Goal: Task Accomplishment & Management: Use online tool/utility

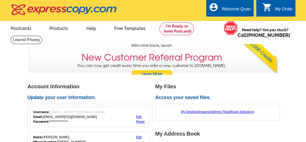
click at [30, 29] on link "Postcards" at bounding box center [20, 28] width 37 height 13
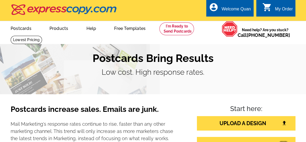
click at [275, 9] on div "My Order" at bounding box center [284, 10] width 18 height 7
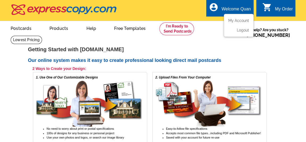
click at [237, 11] on div "Welcome Quan" at bounding box center [236, 10] width 29 height 7
click at [236, 20] on link "My Account" at bounding box center [237, 20] width 23 height 5
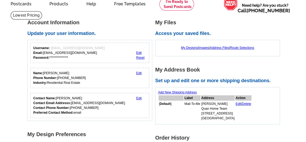
scroll to position [48, 0]
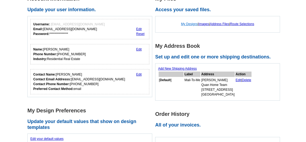
click at [189, 23] on link "My Designs" at bounding box center [189, 24] width 17 height 4
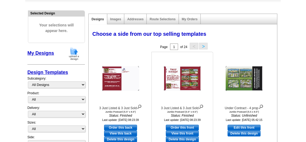
scroll to position [43, 0]
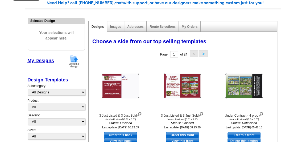
click at [60, 38] on span "Your selections will appear here." at bounding box center [56, 35] width 48 height 22
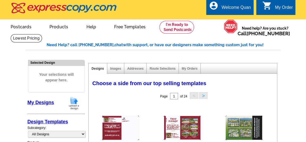
scroll to position [0, 0]
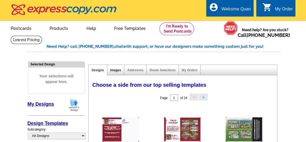
click at [116, 69] on link "Images" at bounding box center [115, 70] width 11 height 4
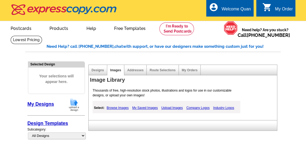
scroll to position [24, 0]
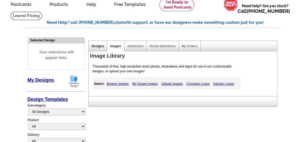
click at [96, 45] on link "Designs" at bounding box center [98, 46] width 13 height 4
click at [39, 81] on link "My Designs" at bounding box center [40, 79] width 27 height 5
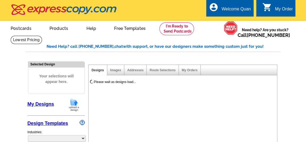
select select "785"
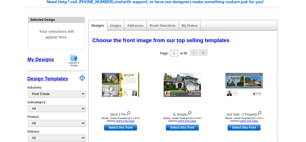
scroll to position [48, 0]
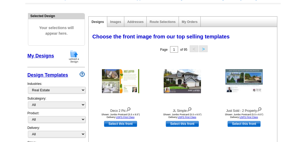
click at [38, 55] on link "My Designs" at bounding box center [40, 55] width 27 height 5
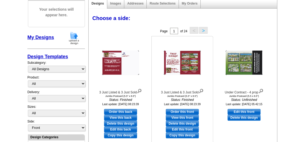
scroll to position [72, 0]
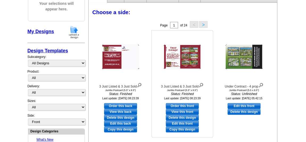
click at [187, 127] on link "Copy this design" at bounding box center [182, 129] width 33 height 6
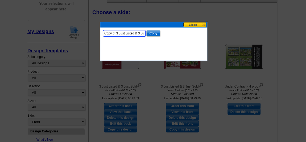
click at [120, 31] on input "Copy of 3 Just Listed & 3 Just Sold" at bounding box center [124, 33] width 43 height 6
click at [194, 24] on button at bounding box center [194, 24] width 23 height 5
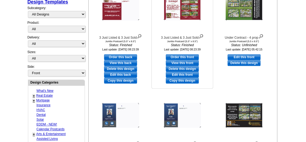
scroll to position [121, 0]
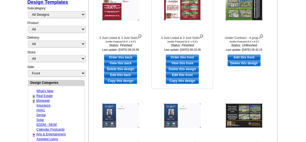
click at [187, 81] on link "Copy this design" at bounding box center [182, 81] width 33 height 6
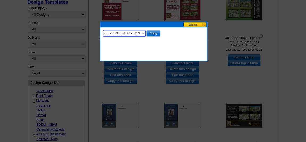
click at [132, 32] on input "Copy of 3 Just Listed & 3 Just Sold" at bounding box center [124, 33] width 43 height 6
drag, startPoint x: 116, startPoint y: 33, endPoint x: 103, endPoint y: 32, distance: 13.3
click at [103, 32] on input "Copy of 3 Just Listed & 3 Just Sold" at bounding box center [124, 33] width 43 height 6
drag, startPoint x: 122, startPoint y: 32, endPoint x: 108, endPoint y: 31, distance: 13.6
click at [108, 31] on input "3 Just Listed & 3 Just Sold" at bounding box center [124, 33] width 43 height 6
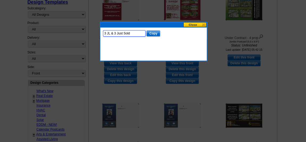
drag, startPoint x: 131, startPoint y: 32, endPoint x: 118, endPoint y: 32, distance: 12.8
click at [118, 32] on input "3 JL & 3 Just Sold" at bounding box center [124, 33] width 43 height 6
type input "3 JL & 3 JS"
click at [152, 34] on input "Copy" at bounding box center [153, 33] width 14 height 6
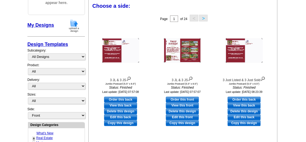
scroll to position [78, 0]
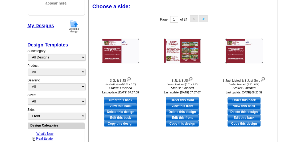
click at [141, 5] on div "Choose a side:" at bounding box center [181, 4] width 179 height 5
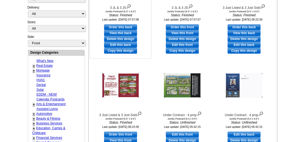
scroll to position [127, 0]
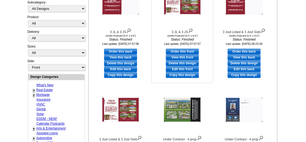
click at [182, 68] on link "Edit this front" at bounding box center [182, 69] width 33 height 6
select select "2"
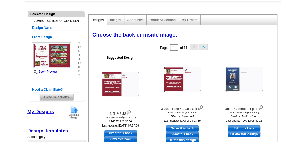
scroll to position [72, 0]
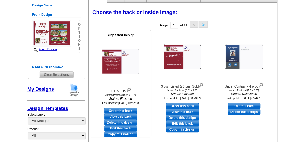
click at [121, 56] on img at bounding box center [120, 61] width 37 height 25
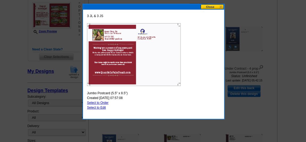
scroll to position [97, 0]
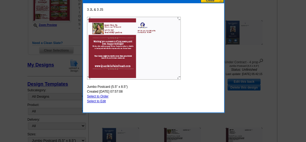
click at [102, 100] on link "Select to Edit" at bounding box center [96, 101] width 19 height 4
select select "front"
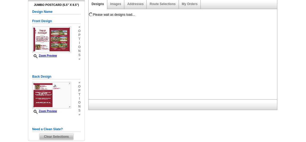
scroll to position [24, 0]
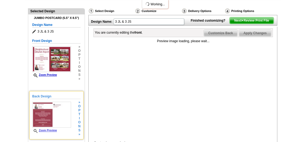
scroll to position [97, 0]
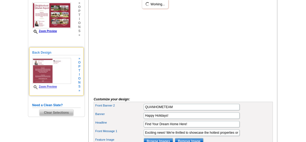
click at [62, 70] on img at bounding box center [51, 71] width 39 height 26
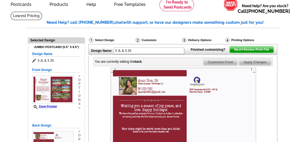
scroll to position [48, 0]
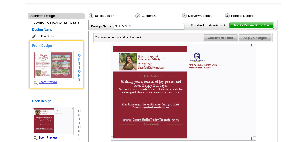
click at [51, 63] on img at bounding box center [52, 65] width 41 height 28
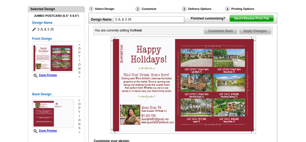
scroll to position [72, 0]
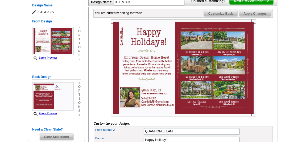
click at [199, 48] on img at bounding box center [183, 67] width 145 height 97
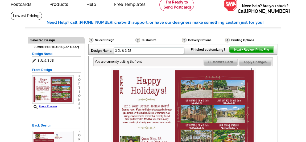
scroll to position [0, 0]
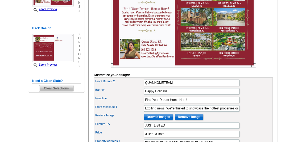
scroll to position [169, 0]
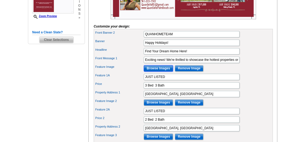
click at [163, 71] on input "Browse Images" at bounding box center [158, 68] width 29 height 6
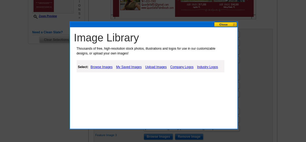
click at [159, 67] on link "Upload Images" at bounding box center [156, 67] width 24 height 6
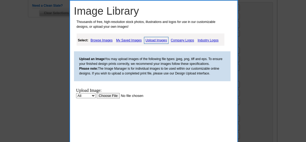
scroll to position [242, 0]
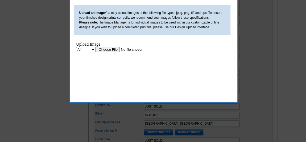
click at [111, 51] on input "file" at bounding box center [129, 50] width 67 height 6
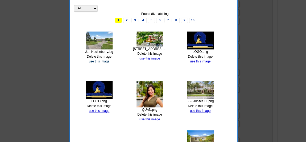
click at [104, 60] on link "use this image" at bounding box center [99, 61] width 20 height 4
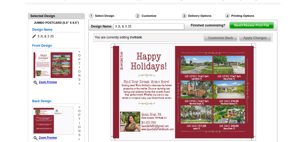
scroll to position [145, 0]
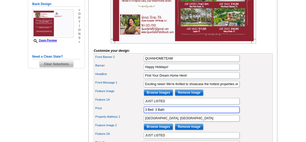
drag, startPoint x: 147, startPoint y: 116, endPoint x: 144, endPoint y: 116, distance: 3.2
click at [144, 113] on input "3 Bed 3 Bath" at bounding box center [192, 109] width 96 height 6
click at [145, 113] on input "3 Bed 3 Bath" at bounding box center [192, 109] width 96 height 6
click at [146, 113] on input "3 Bed 3 Bath" at bounding box center [192, 109] width 96 height 6
click at [156, 113] on input "4 Bed 3 Bath" at bounding box center [192, 109] width 96 height 6
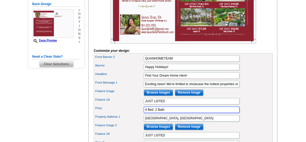
type input "4 Bed 2 Bath"
click at [260, 95] on div "Feature Image Browse Images Remove Image" at bounding box center [183, 92] width 177 height 9
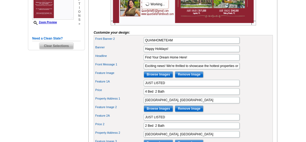
scroll to position [169, 0]
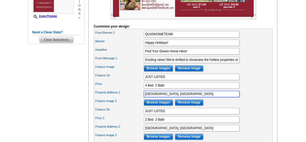
drag, startPoint x: 170, startPoint y: 101, endPoint x: 141, endPoint y: 98, distance: 28.9
click at [141, 98] on div "Property Address 1 Lake Worth, FL" at bounding box center [183, 93] width 177 height 9
paste input "North Palm Beach, FL 33408"
drag, startPoint x: 176, startPoint y: 98, endPoint x: 191, endPoint y: 100, distance: 14.7
click at [191, 97] on input "North Palm Beach, FL 33408" at bounding box center [192, 93] width 96 height 6
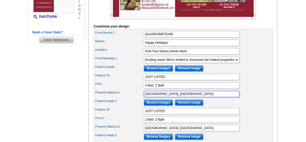
type input "North Palm Beach, FL"
click at [253, 81] on div "Feature 1A JUST LISTED" at bounding box center [183, 76] width 177 height 9
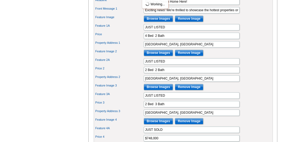
scroll to position [242, 0]
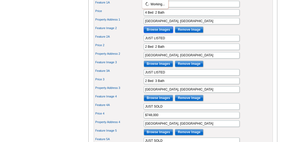
click at [156, 33] on input "Browse Images" at bounding box center [158, 29] width 29 height 6
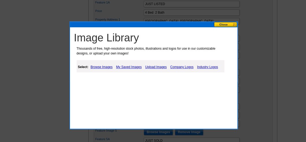
click at [161, 64] on link "Upload Images" at bounding box center [156, 67] width 24 height 6
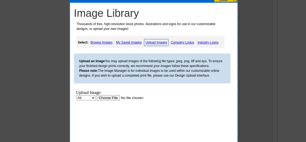
scroll to position [290, 0]
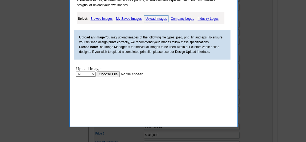
click at [109, 73] on input "file" at bounding box center [129, 74] width 67 height 6
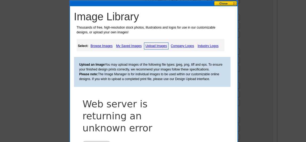
scroll to position [218, 0]
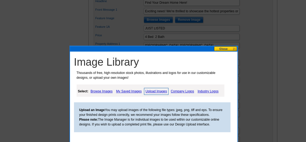
click at [228, 49] on button at bounding box center [225, 48] width 23 height 5
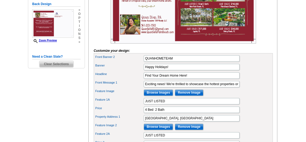
scroll to position [193, 0]
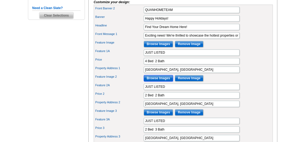
click at [163, 81] on input "Browse Images" at bounding box center [158, 78] width 29 height 6
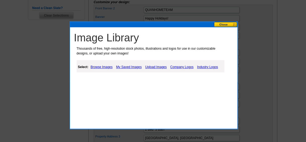
click at [111, 66] on link "Browse Images" at bounding box center [101, 67] width 25 height 6
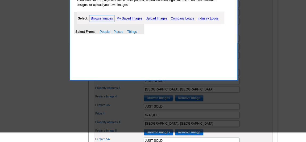
scroll to position [218, 0]
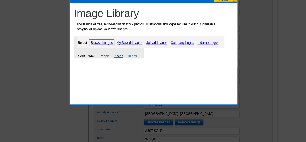
click at [118, 56] on link "Places" at bounding box center [119, 56] width 10 height 4
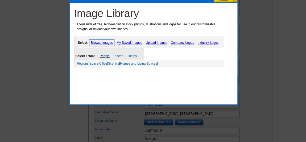
click at [107, 55] on link "People" at bounding box center [105, 56] width 10 height 4
click at [131, 55] on link "Things" at bounding box center [132, 56] width 10 height 4
click at [134, 43] on link "My Saved Images" at bounding box center [129, 42] width 28 height 6
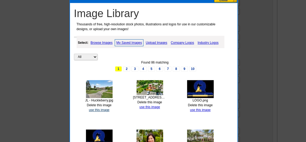
click at [102, 110] on link "use this image" at bounding box center [99, 110] width 20 height 4
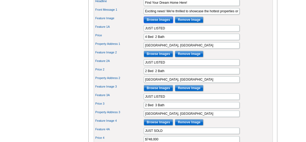
click at [156, 23] on input "Browse Images" at bounding box center [158, 19] width 29 height 6
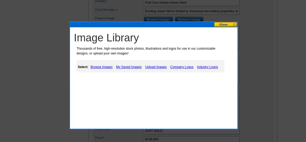
click at [152, 66] on link "Upload Images" at bounding box center [156, 67] width 24 height 6
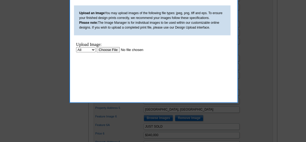
scroll to position [0, 0]
click at [115, 52] on input "file" at bounding box center [129, 50] width 67 height 6
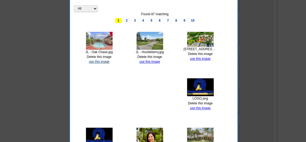
click at [97, 61] on link "use this image" at bounding box center [99, 62] width 20 height 4
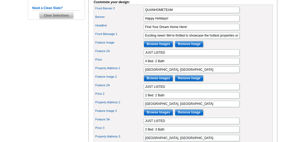
scroll to position [242, 0]
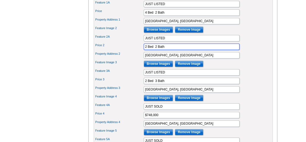
click at [166, 50] on input "2 Bed 2 Bath" at bounding box center [192, 46] width 96 height 6
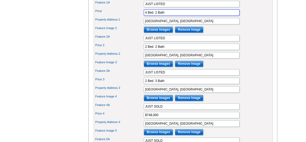
drag, startPoint x: 168, startPoint y: 18, endPoint x: 135, endPoint y: 20, distance: 32.8
click at [135, 17] on div "Price 4 Bed 2 Bath" at bounding box center [183, 12] width 177 height 9
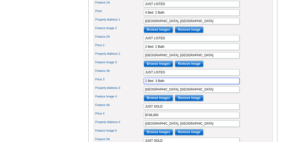
drag, startPoint x: 169, startPoint y: 84, endPoint x: 133, endPoint y: 88, distance: 36.4
click at [133, 85] on div "Price 3 2 Bed 3 Bath" at bounding box center [183, 80] width 177 height 9
paste input "4 Bed 2"
type input "4 Bed 2 Bath"
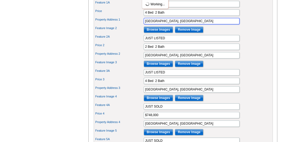
drag, startPoint x: 137, startPoint y: 27, endPoint x: 128, endPoint y: 27, distance: 8.5
click at [128, 25] on div "Property Address 1 North Palm Beach, FL" at bounding box center [183, 21] width 177 height 9
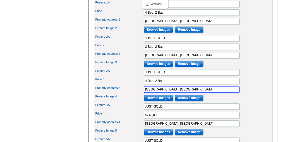
drag, startPoint x: 181, startPoint y: 92, endPoint x: 126, endPoint y: 91, distance: 54.8
click at [126, 91] on div "Property Address 3 West Palm Beach, FL" at bounding box center [183, 89] width 177 height 9
paste input "North"
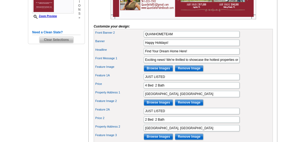
scroll to position [193, 0]
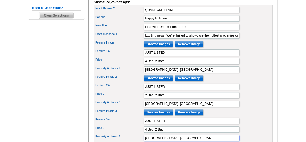
type input "North Palm Beach, FL"
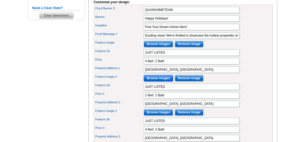
click at [156, 81] on input "Browse Images" at bounding box center [158, 78] width 29 height 6
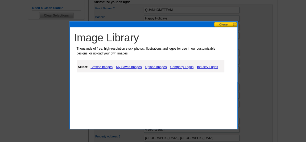
click at [152, 66] on link "Upload Images" at bounding box center [156, 67] width 24 height 6
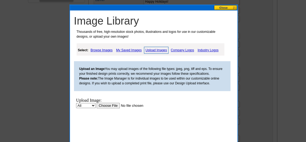
scroll to position [218, 0]
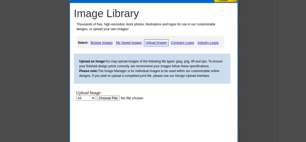
click at [115, 96] on input "file" at bounding box center [129, 98] width 67 height 6
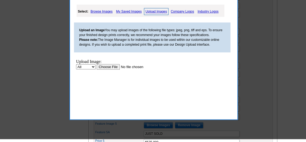
scroll to position [242, 0]
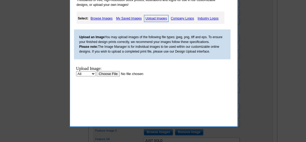
click at [108, 74] on input "file" at bounding box center [129, 74] width 67 height 6
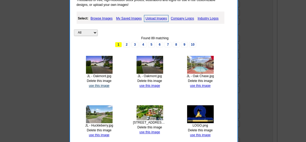
click at [104, 84] on link "use this image" at bounding box center [99, 86] width 20 height 4
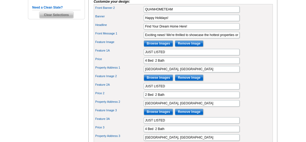
scroll to position [218, 0]
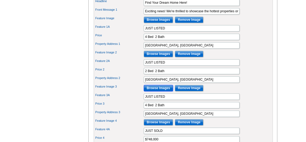
click at [153, 91] on input "Browse Images" at bounding box center [158, 88] width 29 height 6
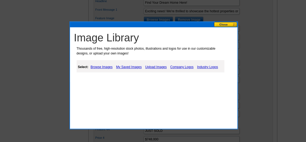
click at [130, 66] on link "My Saved Images" at bounding box center [129, 67] width 28 height 6
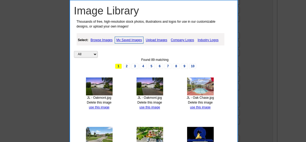
scroll to position [266, 0]
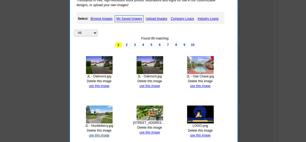
click at [96, 133] on link "use this image" at bounding box center [99, 135] width 20 height 4
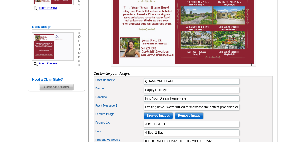
scroll to position [169, 0]
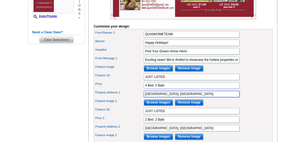
drag, startPoint x: 179, startPoint y: 99, endPoint x: 146, endPoint y: 99, distance: 33.0
click at [146, 97] on input "North Palm Beach, FL" at bounding box center [192, 93] width 96 height 6
click at [168, 97] on input "North Palm Beach, FL" at bounding box center [192, 93] width 96 height 6
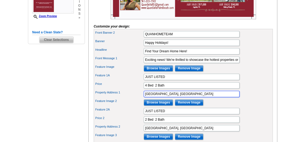
paste input "Wellington, FL 33414"
click at [171, 97] on input "Wellington, FL 33414" at bounding box center [192, 93] width 96 height 6
type input "Wellington, FL"
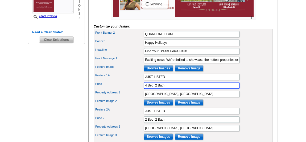
click at [144, 88] on input "4 Bed 2 Bath" at bounding box center [192, 85] width 96 height 6
type input "3 Bed 2 Bath"
click at [247, 81] on div "Feature 1A JUST LISTED" at bounding box center [183, 76] width 177 height 9
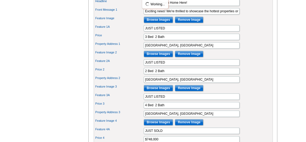
scroll to position [242, 0]
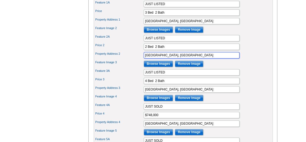
drag, startPoint x: 173, startPoint y: 59, endPoint x: 135, endPoint y: 62, distance: 37.6
click at [135, 59] on div "Property Address 2 Delray Beach, FL" at bounding box center [183, 55] width 177 height 9
paste input "West Palm Beach, FL 33412"
click at [179, 58] on input "West Palm Beach, FL 33412" at bounding box center [192, 55] width 96 height 6
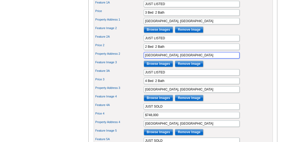
type input "West Palm Beach, FL"
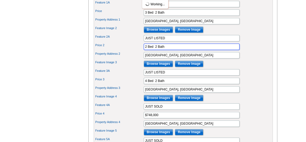
drag, startPoint x: 147, startPoint y: 52, endPoint x: 142, endPoint y: 52, distance: 4.3
click at [142, 51] on div "Price 2 2 Bed 2 Bath" at bounding box center [183, 46] width 177 height 9
click at [144, 50] on input "2 Bed 2 Bath" at bounding box center [192, 46] width 96 height 6
click at [154, 50] on input "4 Bed 2 Bath" at bounding box center [192, 46] width 96 height 6
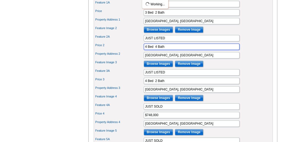
type input "4 Bed 4 Bath"
click at [245, 59] on div "Property Address 2 West Palm Beach, FL" at bounding box center [183, 55] width 177 height 9
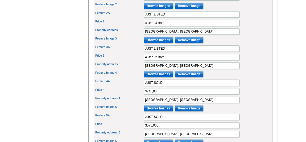
scroll to position [266, 0]
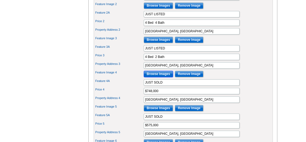
click at [161, 77] on input "Browse Images" at bounding box center [158, 73] width 29 height 6
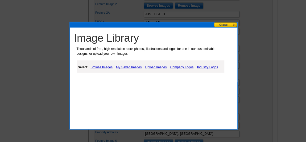
click at [155, 67] on link "Upload Images" at bounding box center [156, 67] width 24 height 6
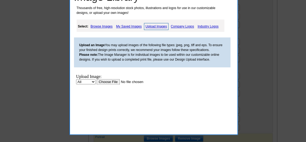
scroll to position [314, 0]
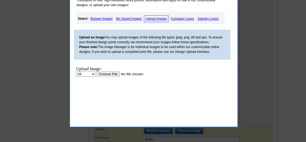
click at [116, 74] on input "file" at bounding box center [129, 74] width 67 height 6
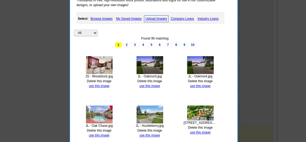
click at [106, 84] on link "use this image" at bounding box center [99, 86] width 20 height 4
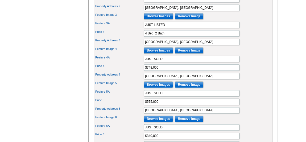
scroll to position [290, 0]
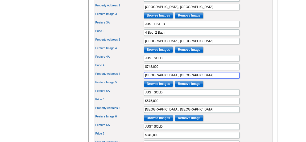
drag, startPoint x: 185, startPoint y: 79, endPoint x: 140, endPoint y: 78, distance: 45.2
click at [140, 78] on div "Property Address 4 Palm Beach Gardens, FL" at bounding box center [183, 75] width 177 height 9
paste input "West Palm Beach, FL, 33409"
drag, startPoint x: 175, startPoint y: 78, endPoint x: 197, endPoint y: 80, distance: 22.7
click at [197, 78] on input "West Palm Beach, FL, 33409" at bounding box center [192, 75] width 96 height 6
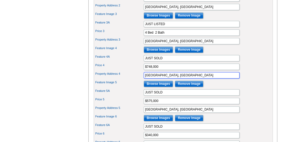
type input "West Palm Beach, FL"
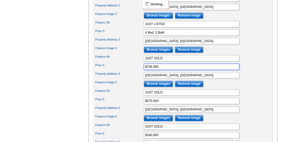
drag, startPoint x: 150, startPoint y: 69, endPoint x: 143, endPoint y: 69, distance: 6.9
click at [144, 69] on input "$748,000" at bounding box center [192, 66] width 96 height 6
paste input "225"
type input "$225,000"
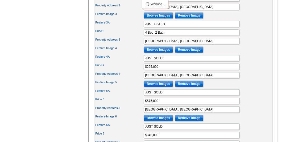
click at [244, 62] on div "Feature 4A JUST SOLD" at bounding box center [183, 58] width 177 height 9
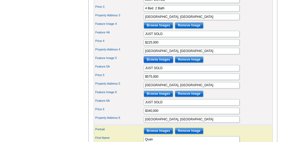
click at [159, 63] on input "Browse Images" at bounding box center [158, 59] width 29 height 6
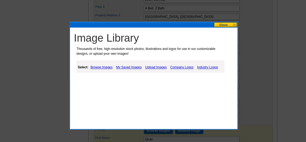
click at [150, 66] on link "Upload Images" at bounding box center [156, 67] width 24 height 6
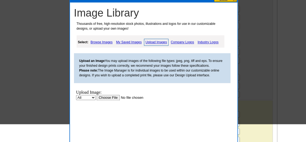
scroll to position [363, 0]
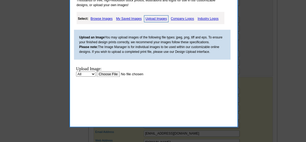
click at [109, 76] on input "file" at bounding box center [129, 74] width 67 height 6
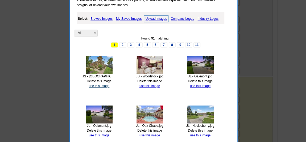
click at [101, 84] on link "use this image" at bounding box center [99, 86] width 20 height 4
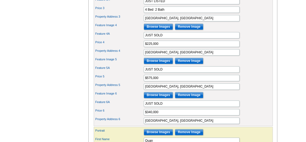
scroll to position [314, 0]
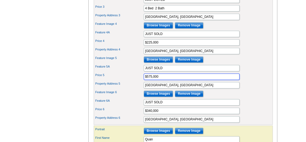
drag, startPoint x: 165, startPoint y: 78, endPoint x: 135, endPoint y: 78, distance: 29.5
click at [135, 78] on div "Price 5 $575,000" at bounding box center [183, 76] width 177 height 9
paste input "273,7"
type input "$273,700"
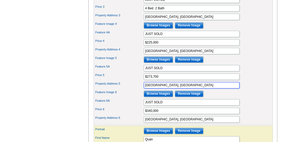
click at [154, 88] on input "Jupiter, FL" at bounding box center [192, 85] width 96 height 6
drag, startPoint x: 160, startPoint y: 87, endPoint x: 142, endPoint y: 87, distance: 18.1
click at [142, 87] on div "Property Address 5 Jupiter, FL" at bounding box center [183, 85] width 177 height 9
paste input "Royal Palm Beach, FL, 33411"
drag, startPoint x: 176, startPoint y: 87, endPoint x: 202, endPoint y: 89, distance: 26.6
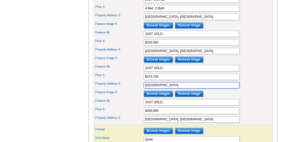
click at [202, 88] on input "Royal Palm Beach, FL, 33411" at bounding box center [192, 85] width 96 height 6
type input "Royal Palm Beach, FL"
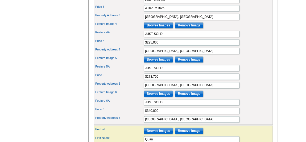
click at [253, 81] on div "Price 5 $273,700" at bounding box center [183, 76] width 177 height 9
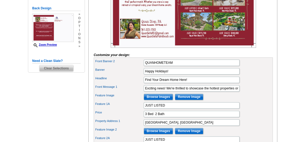
scroll to position [145, 0]
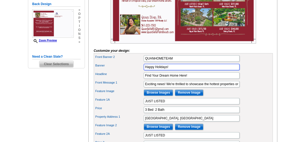
drag, startPoint x: 170, startPoint y: 76, endPoint x: 139, endPoint y: 75, distance: 30.6
click at [139, 71] on div "Banner Happy Holidays!" at bounding box center [183, 67] width 177 height 9
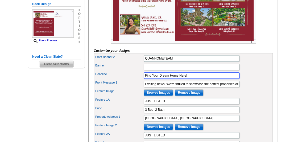
click at [193, 78] on input "Find Your Dream Home Here!" at bounding box center [192, 75] width 96 height 6
drag, startPoint x: 195, startPoint y: 81, endPoint x: 135, endPoint y: 81, distance: 60.1
click at [135, 80] on div "Headline Find Your Dream Home Here!" at bounding box center [183, 75] width 177 height 9
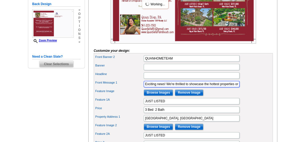
click at [160, 87] on input "Exciting news! We're thrilled to showcase the hottest properties on the market.…" at bounding box center [192, 84] width 96 height 6
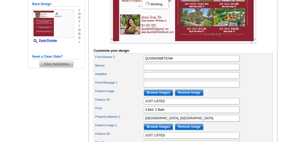
click at [255, 88] on div "Front Message 1" at bounding box center [183, 84] width 177 height 9
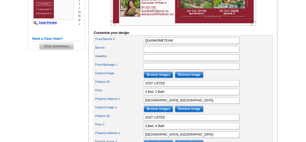
scroll to position [151, 0]
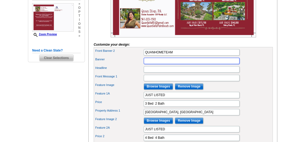
click at [148, 64] on input "Banner" at bounding box center [192, 60] width 96 height 6
paste input "Your Palm Beach Real Estate Connection"
type input "Your Palm Beach Real Estate Connection"
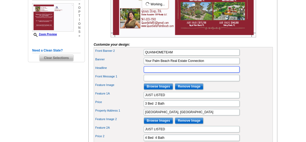
click at [193, 72] on input "Headline" at bounding box center [192, 69] width 96 height 6
paste input "Just Listed & Recently Sold Homes!"
type input "Just Listed & Recently Sold Homes!"
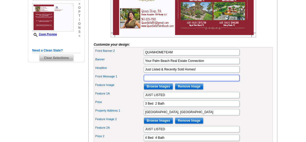
click at [173, 81] on input "Front Message 1" at bounding box center [192, 77] width 96 height 6
paste input "From new listings to happy closings, we’re here to guide you every step of the …"
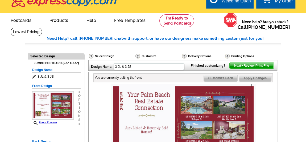
scroll to position [6, 0]
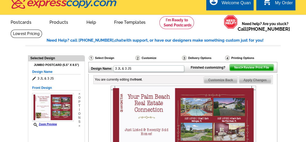
type input "From new listings to happy closings, we’re here to guide you every step of the …"
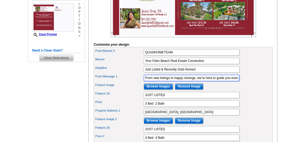
scroll to position [175, 0]
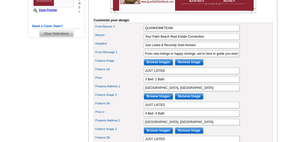
drag, startPoint x: 265, startPoint y: 69, endPoint x: 261, endPoint y: 70, distance: 3.2
click at [265, 66] on div "Feature Image Browse Images Remove Image" at bounding box center [183, 62] width 177 height 9
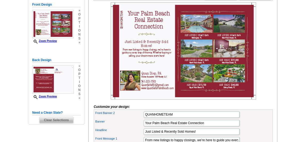
scroll to position [78, 0]
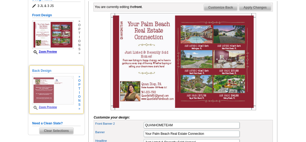
click at [66, 84] on img at bounding box center [52, 90] width 41 height 28
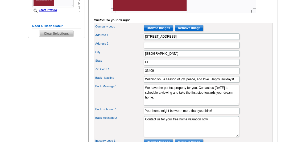
scroll to position [199, 0]
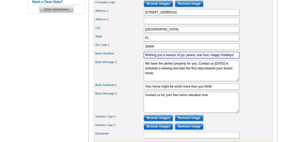
click at [193, 58] on input "Wishing you a season of joy, peace, and love. Happy Holidays!" at bounding box center [192, 55] width 96 height 6
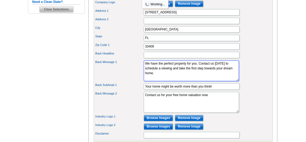
drag, startPoint x: 175, startPoint y: 80, endPoint x: 143, endPoint y: 68, distance: 34.6
click at [144, 68] on textarea "We have the perfect property for you. Contact us today to schedule a viewing an…" at bounding box center [191, 70] width 95 height 21
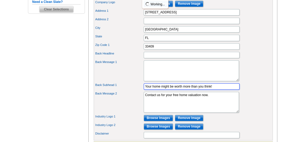
click at [172, 89] on input "Your home might be worth more than you think!" at bounding box center [192, 86] width 96 height 6
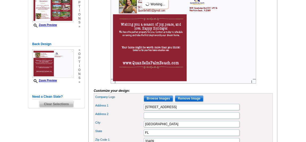
scroll to position [103, 0]
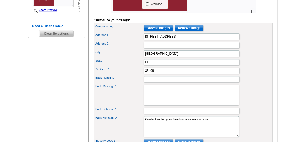
click at [280, 98] on div "Need Help? call 800-260-5887, chat with support, or have our designers make som…" at bounding box center [152, 70] width 255 height 405
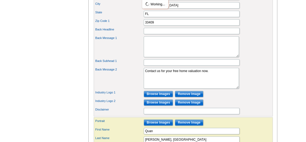
scroll to position [224, 0]
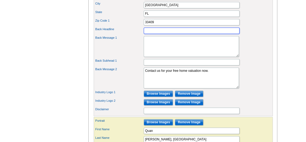
click at [154, 34] on input "Back Headline" at bounding box center [192, 30] width 96 height 6
paste input "Thinking of Buying or Selling?"
type input "Thinking of Buying or Selling?"
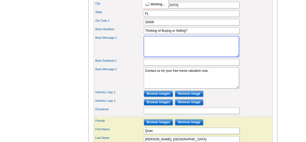
click at [166, 47] on textarea "We have the perfect property for you. Contact us today to schedule a viewing an…" at bounding box center [191, 46] width 95 height 21
paste textarea "Now is the perfect time to take the next step! Whether you’re ready to sell you…"
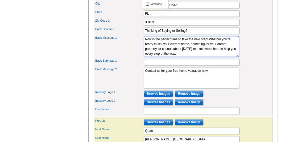
type textarea "Now is the perfect time to take the next step! Whether you’re ready to sell you…"
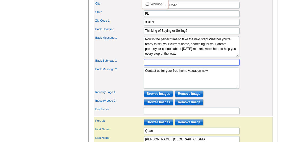
click at [175, 65] on input "Back Subhead 1" at bounding box center [192, 62] width 96 height 6
paste input "Your Trusted Palm Beach Real Estate Team"
type input "Your Trusted Palm Beach Real Estate Team"
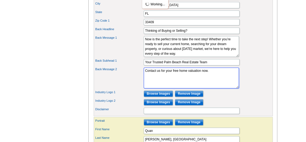
click at [159, 76] on textarea "Contact us for your free home valuation now." at bounding box center [191, 77] width 95 height 21
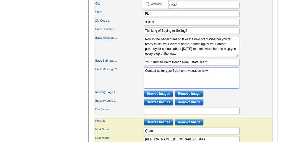
paste textarea "today for your free home valuation and personalized market insights!"
type textarea "Contact us today for your free home valuation and personalized market insights!"
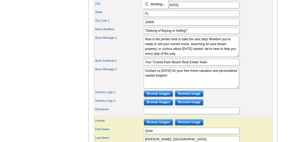
click at [256, 88] on div "Back Message 2 Contact us for your free home valuation now." at bounding box center [183, 77] width 177 height 23
click at [253, 89] on div "Back Message 2 Contact us for your free home valuation now." at bounding box center [183, 77] width 177 height 23
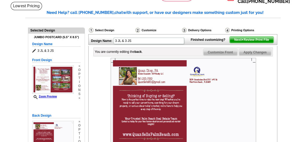
scroll to position [48, 0]
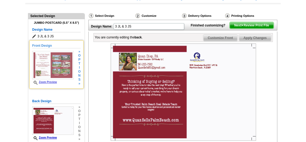
click at [56, 68] on img at bounding box center [52, 65] width 41 height 28
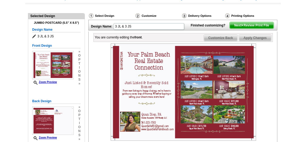
scroll to position [72, 0]
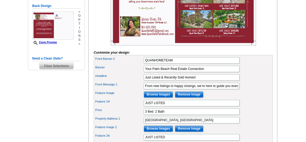
scroll to position [145, 0]
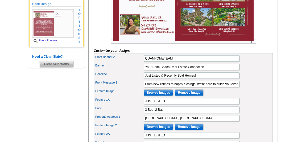
click at [58, 26] on img at bounding box center [52, 23] width 41 height 28
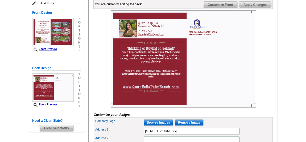
scroll to position [72, 0]
